Goal: Obtain resource: Obtain resource

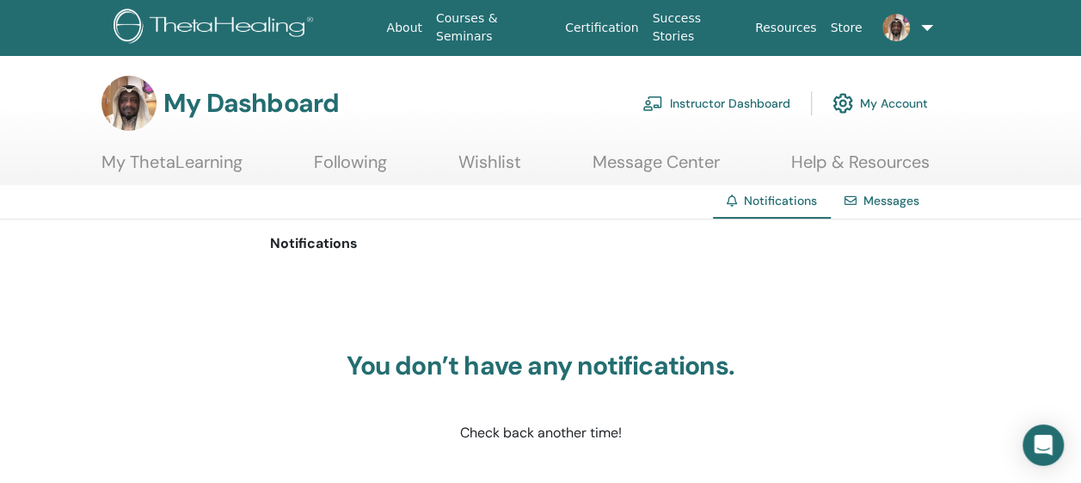
click at [759, 97] on link "Instructor Dashboard" at bounding box center [717, 103] width 148 height 38
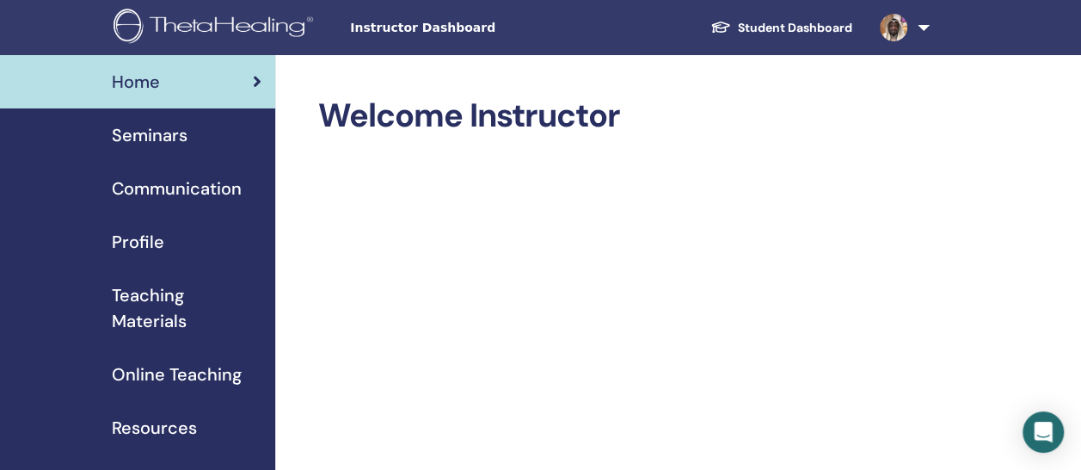
click at [162, 310] on span "Teaching Materials" at bounding box center [187, 308] width 150 height 52
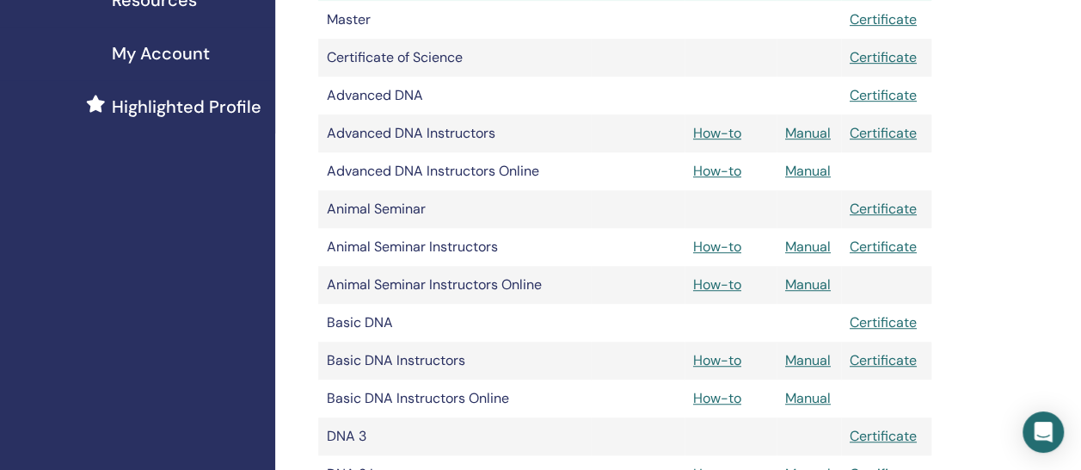
scroll to position [434, 0]
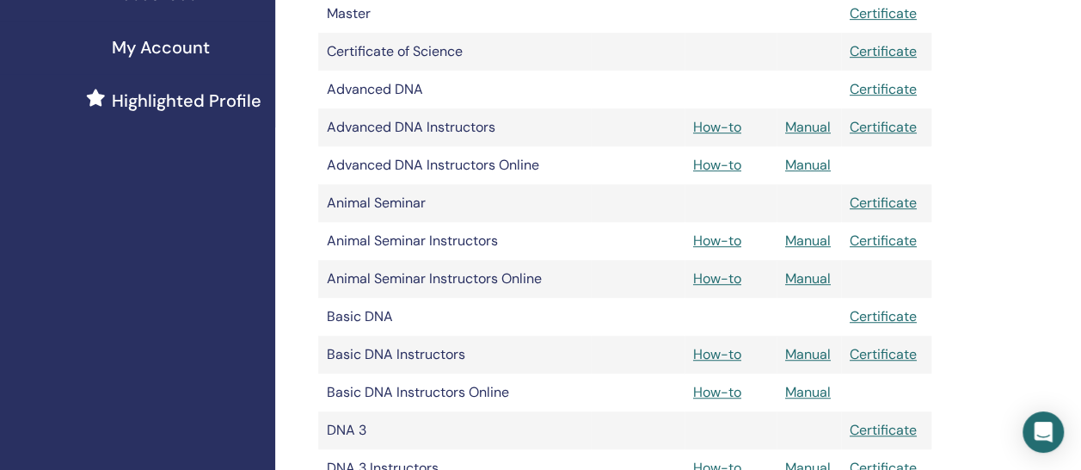
click at [803, 353] on link "Manual" at bounding box center [808, 354] width 46 height 18
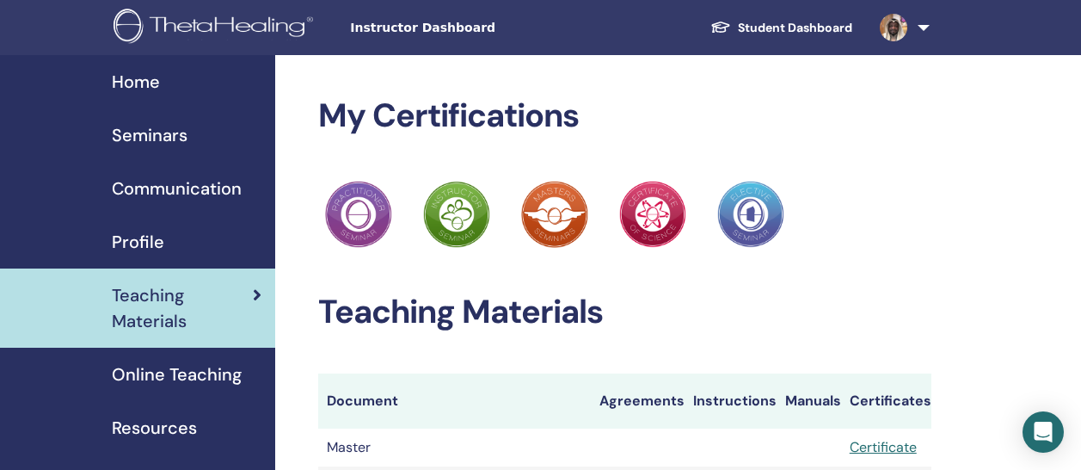
scroll to position [430, 0]
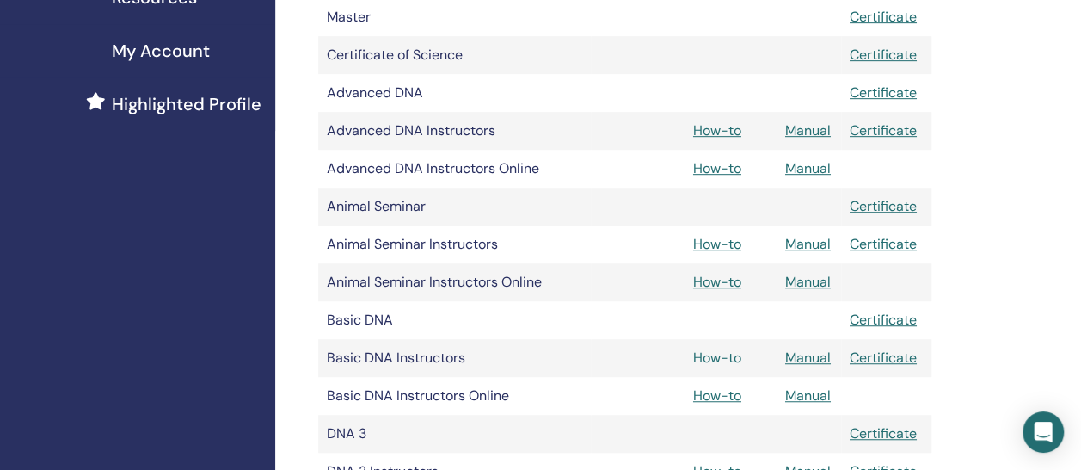
click at [724, 357] on link "How-to" at bounding box center [717, 357] width 48 height 18
